Goal: Transaction & Acquisition: Register for event/course

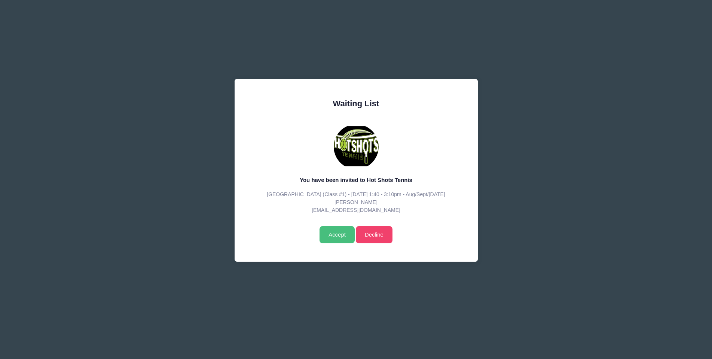
click at [337, 234] on input "Accept" at bounding box center [337, 234] width 35 height 17
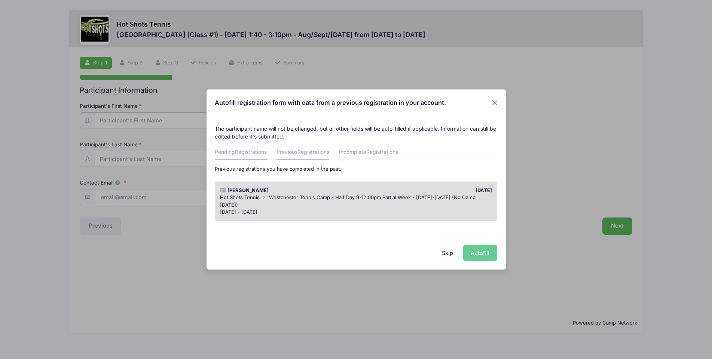
click at [242, 150] on span "Registrations" at bounding box center [251, 152] width 32 height 6
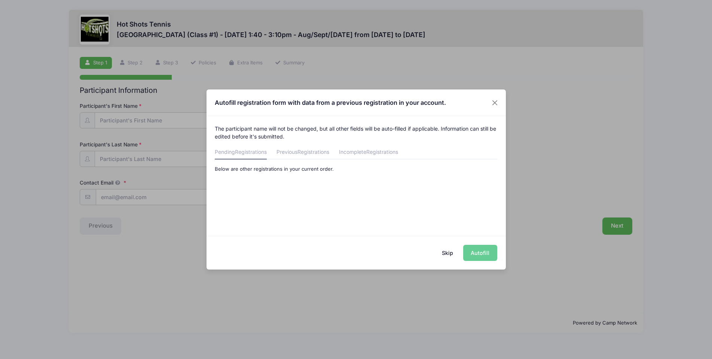
click at [447, 250] on button "Skip" at bounding box center [447, 253] width 27 height 16
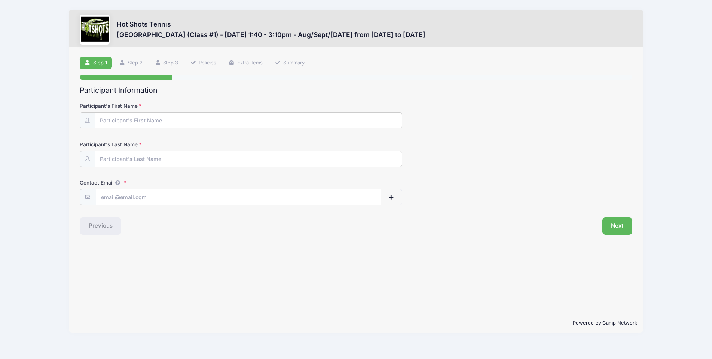
click at [256, 128] on form "Participant's First Name Participant's Last Name Contact Email Contact Email # …" at bounding box center [356, 153] width 553 height 103
click at [252, 122] on input "Participant's First Name" at bounding box center [248, 121] width 307 height 16
type input "Haley"
type input "Cendrowski"
type input "alyssa.abkowitz@gmail.com"
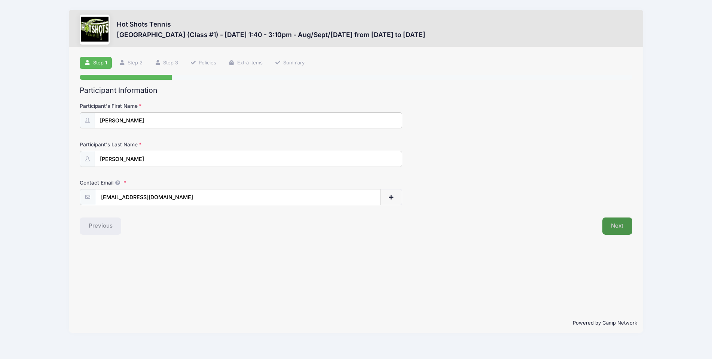
click at [619, 227] on button "Next" at bounding box center [618, 226] width 30 height 17
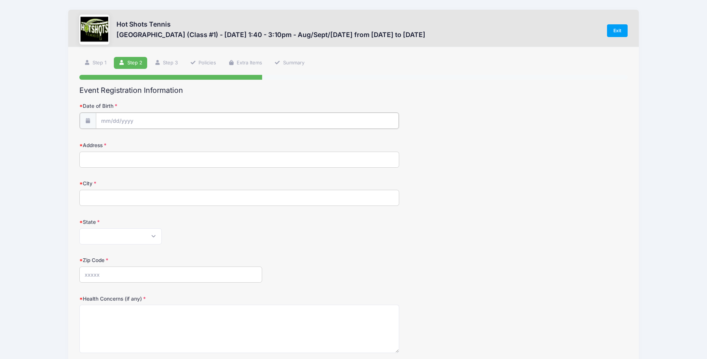
click at [207, 119] on input "Date of Birth" at bounding box center [247, 121] width 303 height 16
click at [143, 140] on select "January February March April May June July August September October November De…" at bounding box center [134, 141] width 33 height 10
select select "11"
click at [162, 142] on input "2025" at bounding box center [166, 140] width 24 height 11
click at [175, 137] on span at bounding box center [175, 138] width 5 height 6
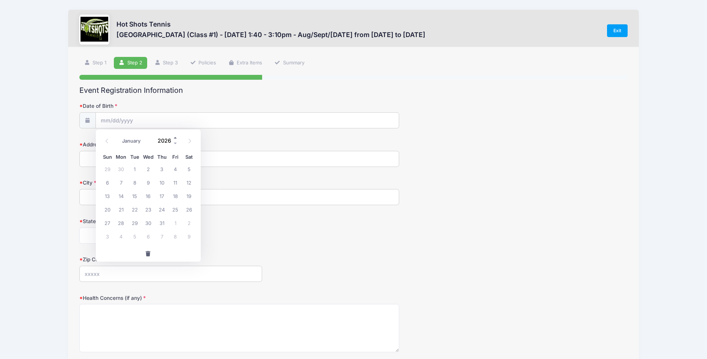
click at [175, 137] on span at bounding box center [175, 138] width 5 height 6
click at [176, 142] on span at bounding box center [175, 143] width 5 height 6
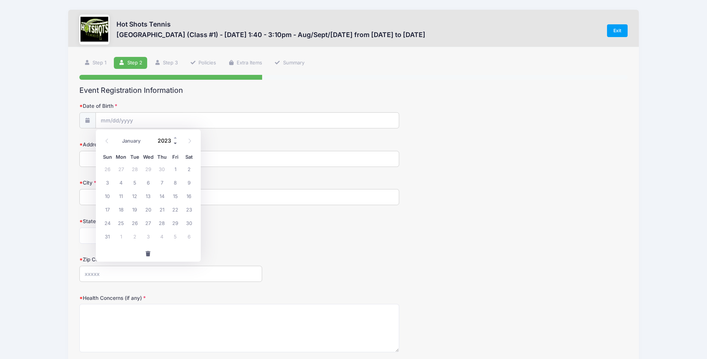
click at [176, 142] on span at bounding box center [175, 143] width 5 height 6
type input "2019"
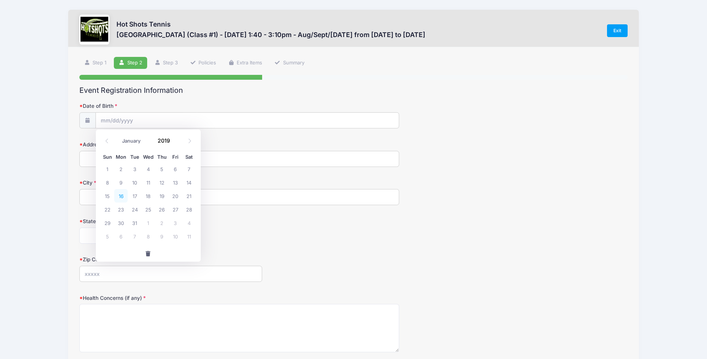
click at [123, 198] on span "16" at bounding box center [120, 195] width 13 height 13
type input "12/16/2019"
click at [103, 158] on input "Address" at bounding box center [239, 159] width 320 height 16
type input "12526 Rubens Ave."
type input "Los Angeles"
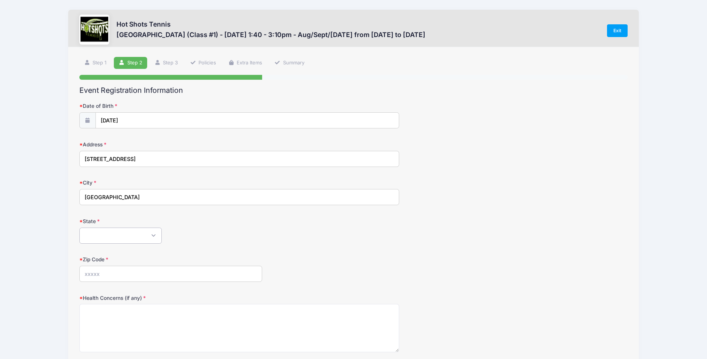
select select "CA"
type input "90066"
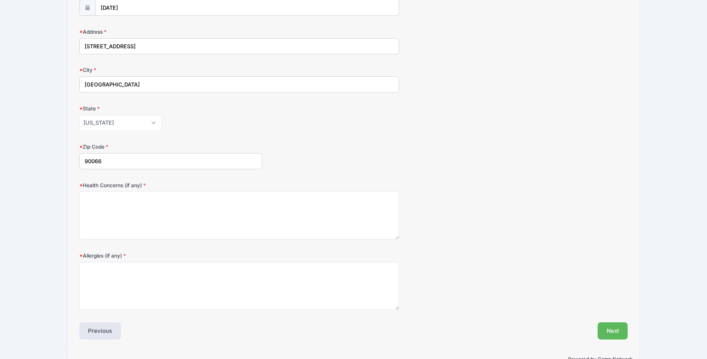
scroll to position [115, 0]
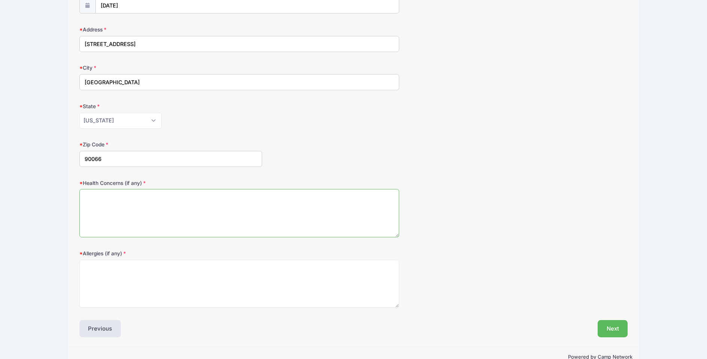
click at [217, 224] on textarea "Health Concerns (if any)" at bounding box center [239, 213] width 320 height 48
type textarea "N/A"
click at [183, 277] on textarea "Allergies (if any)" at bounding box center [239, 284] width 320 height 48
type textarea "N/A"
drag, startPoint x: 509, startPoint y: 259, endPoint x: 518, endPoint y: 263, distance: 9.9
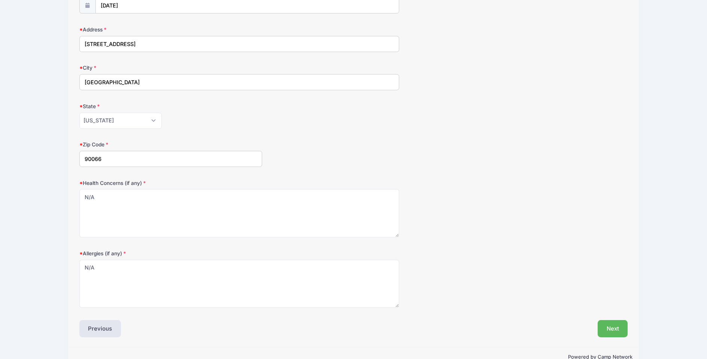
click at [510, 259] on div "Allergies (if any) N/A" at bounding box center [353, 279] width 548 height 58
click at [611, 329] on button "Next" at bounding box center [613, 328] width 30 height 17
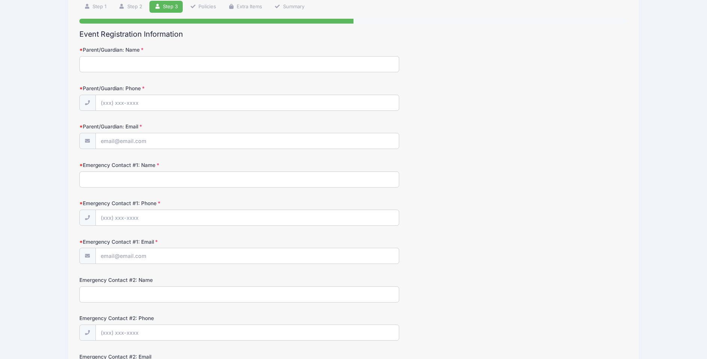
scroll to position [0, 0]
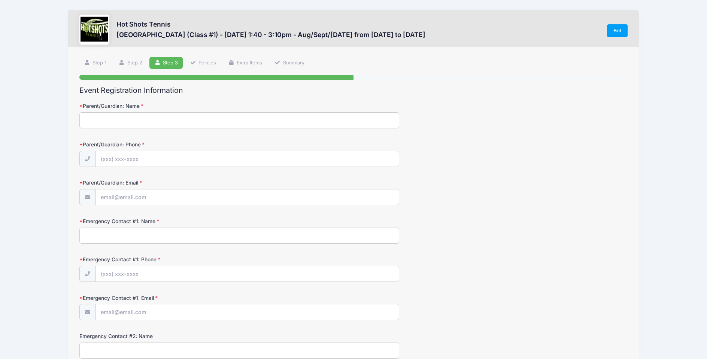
click at [92, 119] on input "Parent/Guardian: Name" at bounding box center [239, 120] width 320 height 16
type input "[PERSON_NAME]"
type input "(310) 948-4563"
type input "alyssa.abkowitz@gmail.com"
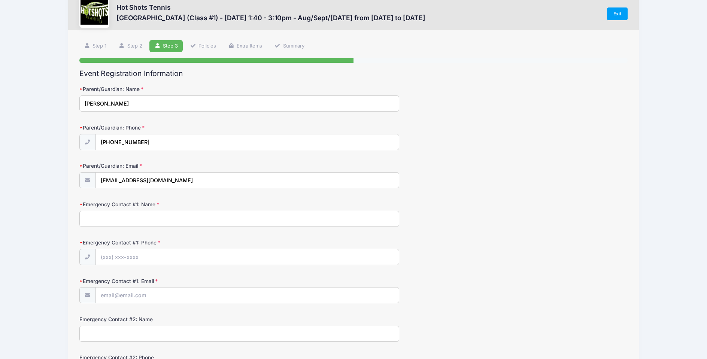
scroll to position [30, 0]
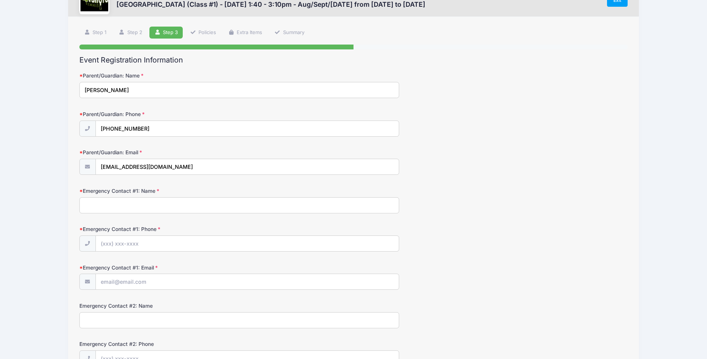
click at [234, 203] on input "Emergency Contact #1: Name" at bounding box center [239, 205] width 320 height 16
type input "Scott Cendrowski"
type input "(310) 948-4563"
click at [130, 284] on input "Emergency Contact #1: Email" at bounding box center [247, 282] width 303 height 16
type input "cendrowski@gmail.com"
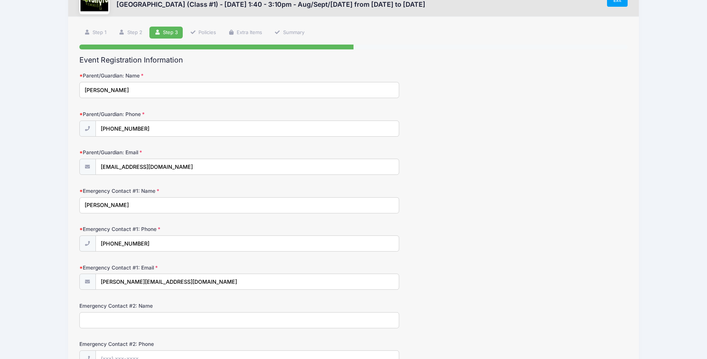
click at [486, 269] on div "Emergency Contact #1: Email cendrowski@gmail.com" at bounding box center [353, 277] width 548 height 26
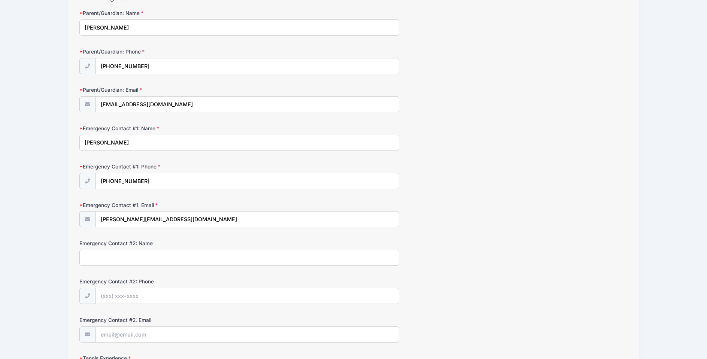
scroll to position [261, 0]
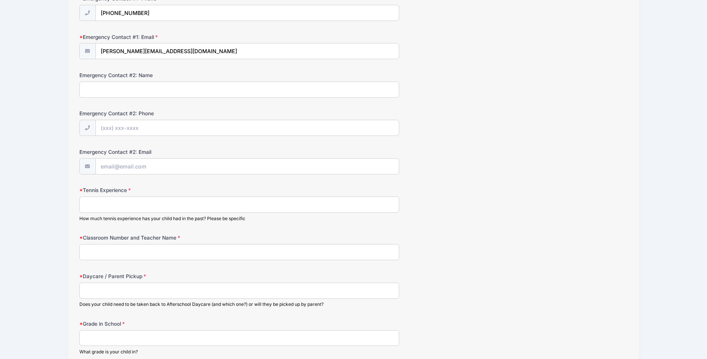
click at [203, 207] on input "Tennis Experience" at bounding box center [239, 205] width 320 height 16
type input "none"
click at [177, 255] on input "Classroom Number and Teacher Name" at bounding box center [239, 252] width 320 height 16
click at [83, 250] on input "Chen Laoshi" at bounding box center [239, 252] width 320 height 16
type input "Room 42, Chen Laoshi"
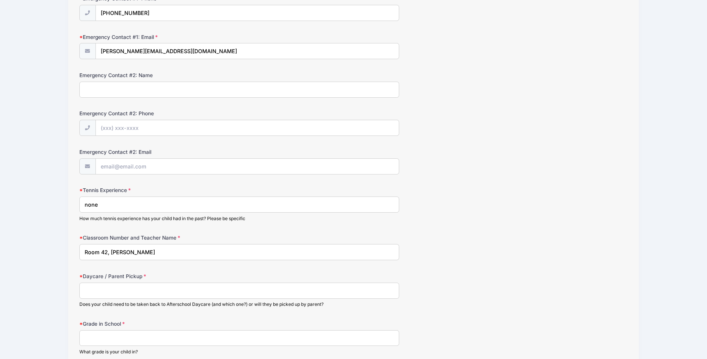
click at [112, 294] on input "Daycare / Parent Pickup" at bounding box center [239, 291] width 320 height 16
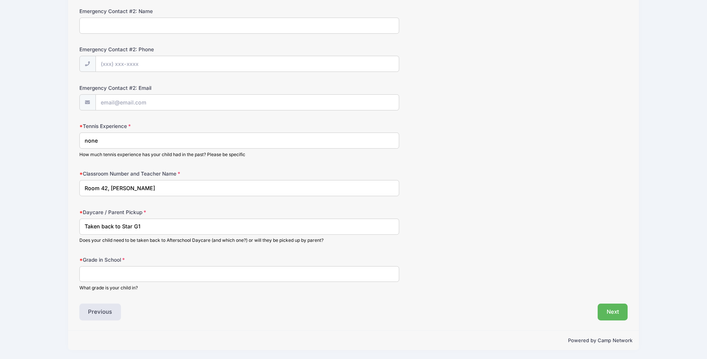
scroll to position [326, 0]
type input "Taken back to Star G1"
click at [143, 270] on input "Grade in School" at bounding box center [239, 273] width 320 height 16
type input "Kinder"
click at [614, 310] on button "Next" at bounding box center [613, 311] width 30 height 17
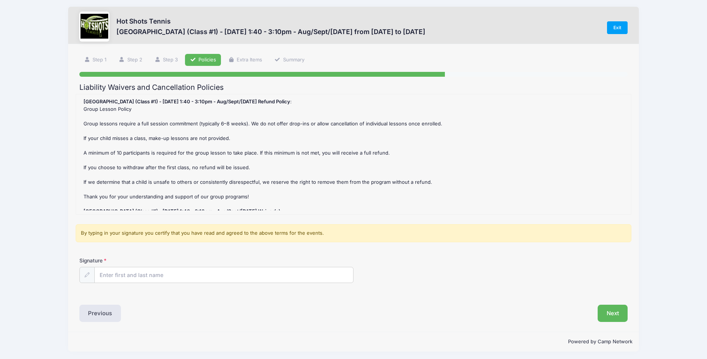
scroll to position [0, 0]
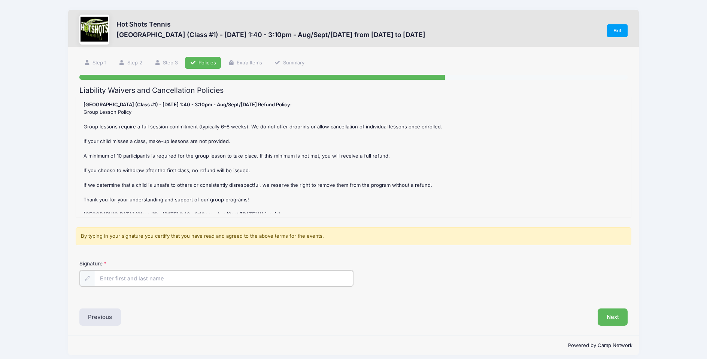
click at [174, 279] on input "Signature" at bounding box center [224, 278] width 258 height 16
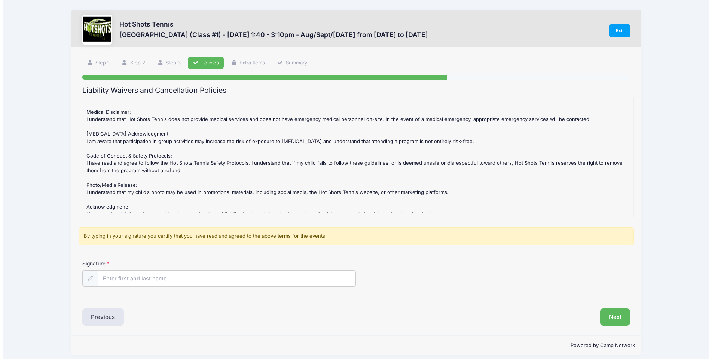
scroll to position [165, 0]
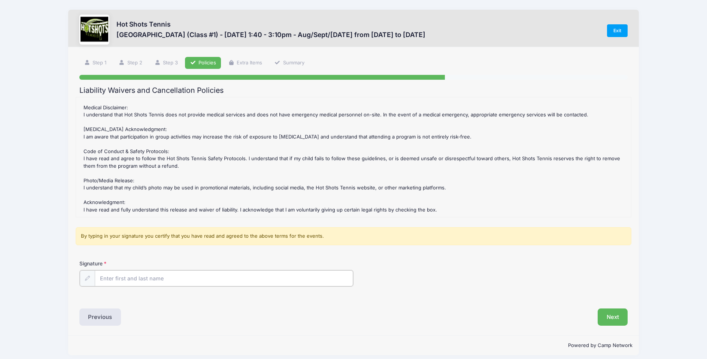
type input "[PERSON_NAME]"
click at [612, 317] on button "Next" at bounding box center [613, 316] width 30 height 17
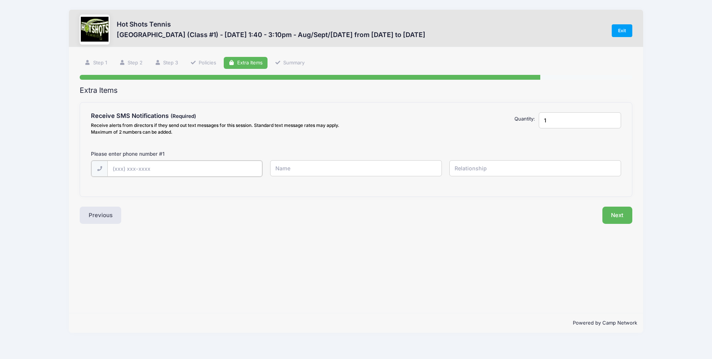
click at [0, 0] on input "text" at bounding box center [0, 0] width 0 height 0
type input "(310) 948-4563"
click at [0, 0] on input "text" at bounding box center [0, 0] width 0 height 0
type input "Alyssa"
type input "Mother"
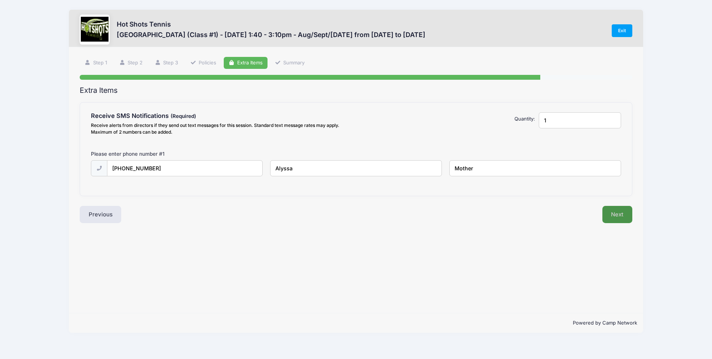
click at [612, 215] on button "Next" at bounding box center [618, 214] width 30 height 17
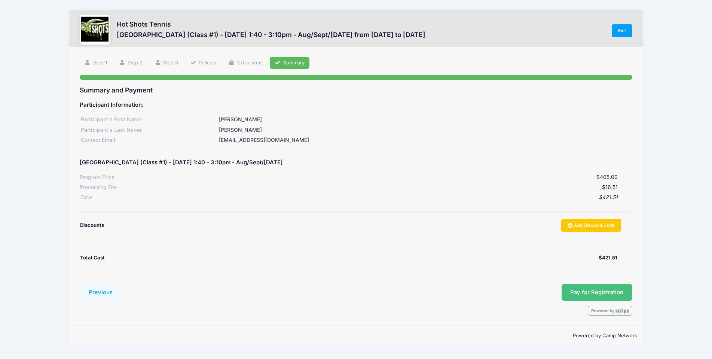
click at [611, 292] on span "Pay for Registration" at bounding box center [597, 292] width 53 height 7
click at [601, 293] on span "Pay for Registration" at bounding box center [597, 292] width 53 height 7
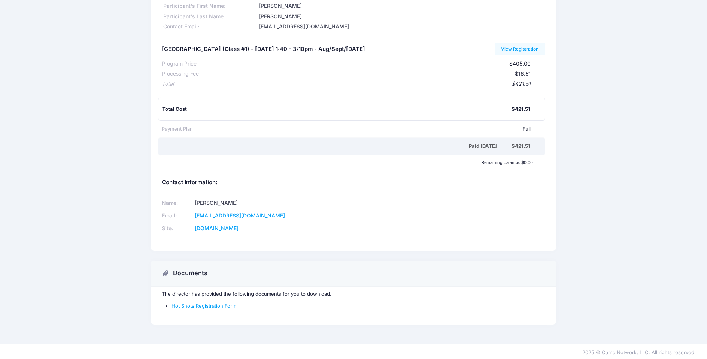
scroll to position [55, 0]
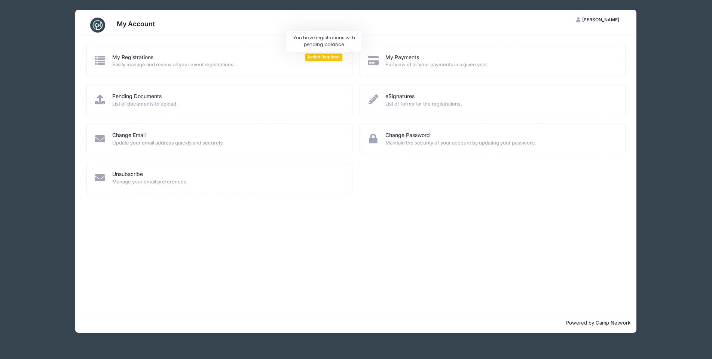
click at [316, 57] on span "Action Required" at bounding box center [323, 57] width 37 height 7
click at [322, 58] on span "Action Required" at bounding box center [323, 57] width 37 height 7
click at [328, 57] on span "Action Required" at bounding box center [323, 57] width 37 height 7
click at [113, 63] on span "Easily manage and review all your event registrations." at bounding box center [227, 64] width 230 height 7
click at [612, 19] on span "[PERSON_NAME]" at bounding box center [601, 20] width 37 height 6
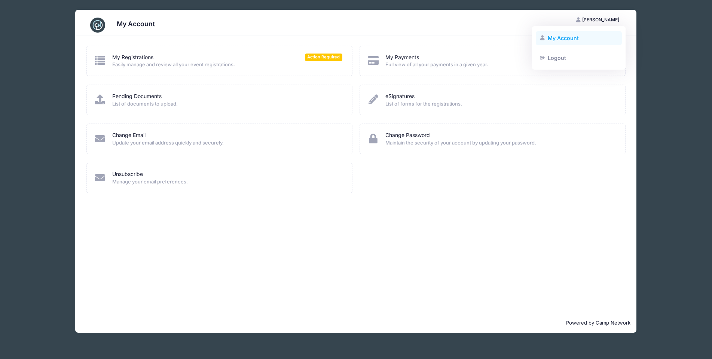
click at [582, 41] on link "My Account" at bounding box center [579, 38] width 86 height 14
